Goal: Find specific page/section: Find specific page/section

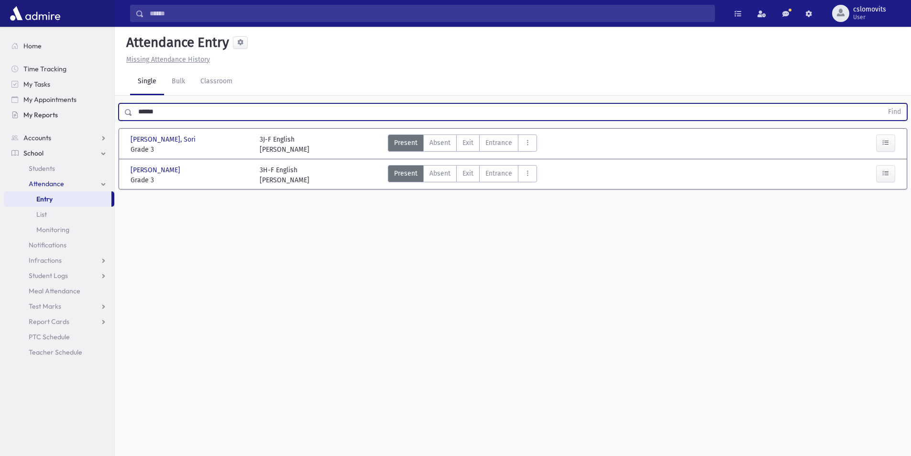
drag, startPoint x: 170, startPoint y: 111, endPoint x: 110, endPoint y: 114, distance: 60.3
click at [110, 114] on div "Search Results Students" at bounding box center [455, 238] width 911 height 477
click at [32, 175] on link "Students" at bounding box center [59, 168] width 110 height 15
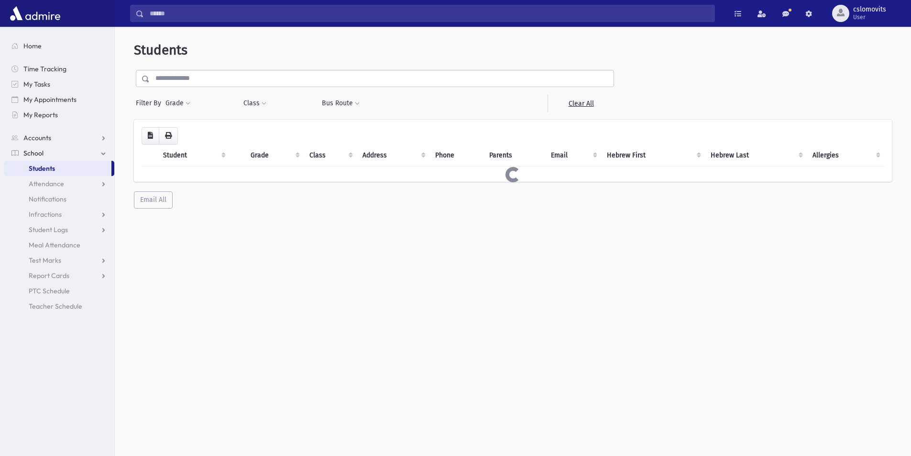
drag, startPoint x: 0, startPoint y: 0, endPoint x: 167, endPoint y: 75, distance: 183.3
click at [167, 75] on input "text" at bounding box center [382, 78] width 464 height 17
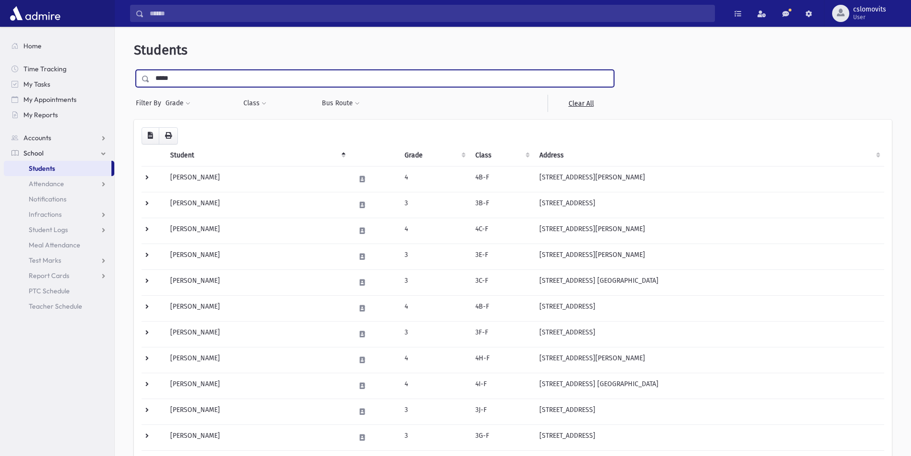
type input "*****"
click at [134, 70] on input "submit" at bounding box center [147, 76] width 27 height 13
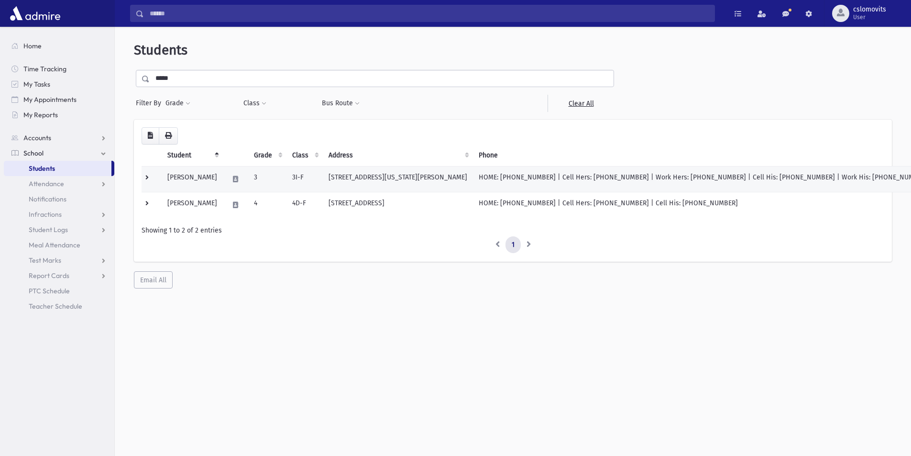
click at [273, 177] on td "3" at bounding box center [267, 179] width 38 height 26
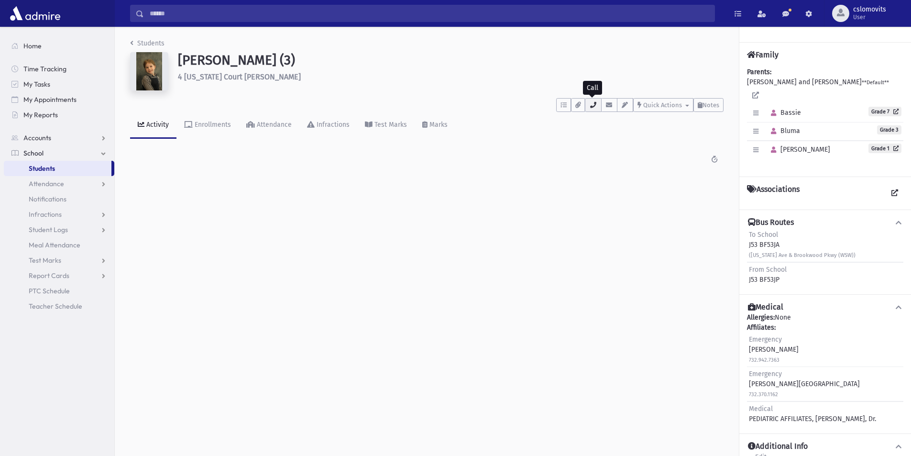
click at [596, 110] on button "button" at bounding box center [593, 105] width 16 height 14
